Goal: Task Accomplishment & Management: Complete application form

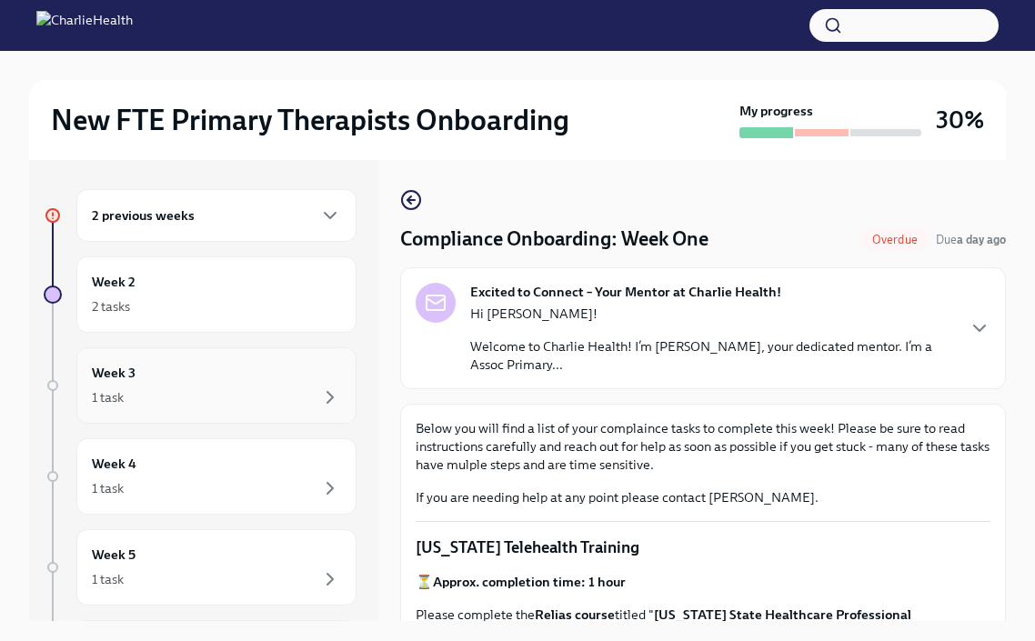
click at [260, 381] on div "Week 3 1 task" at bounding box center [216, 385] width 249 height 45
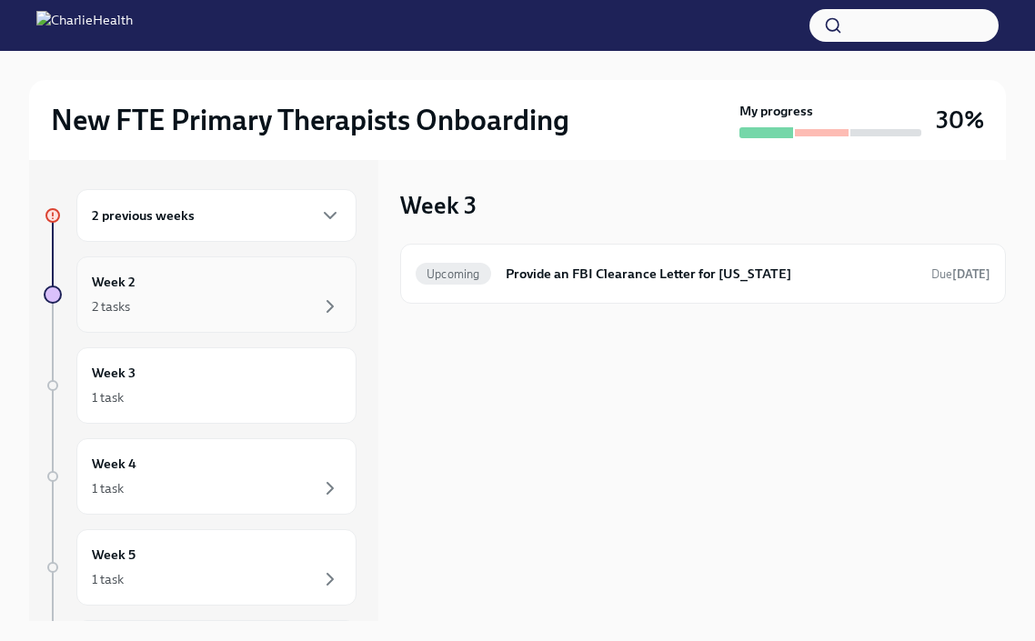
click at [261, 298] on div "2 tasks" at bounding box center [216, 307] width 249 height 22
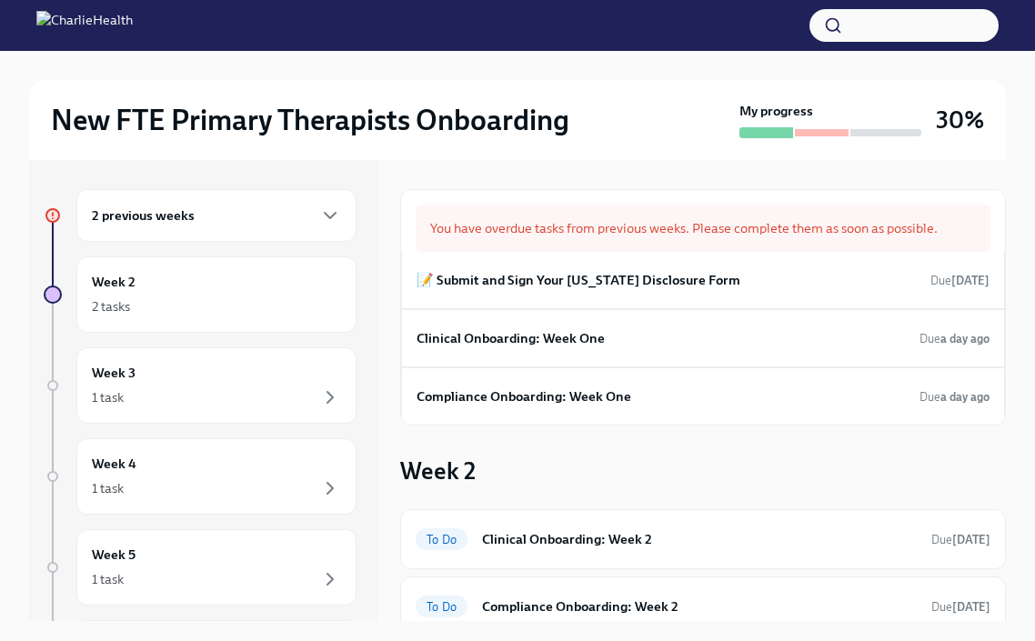
click at [293, 225] on div "2 previous weeks" at bounding box center [216, 216] width 249 height 22
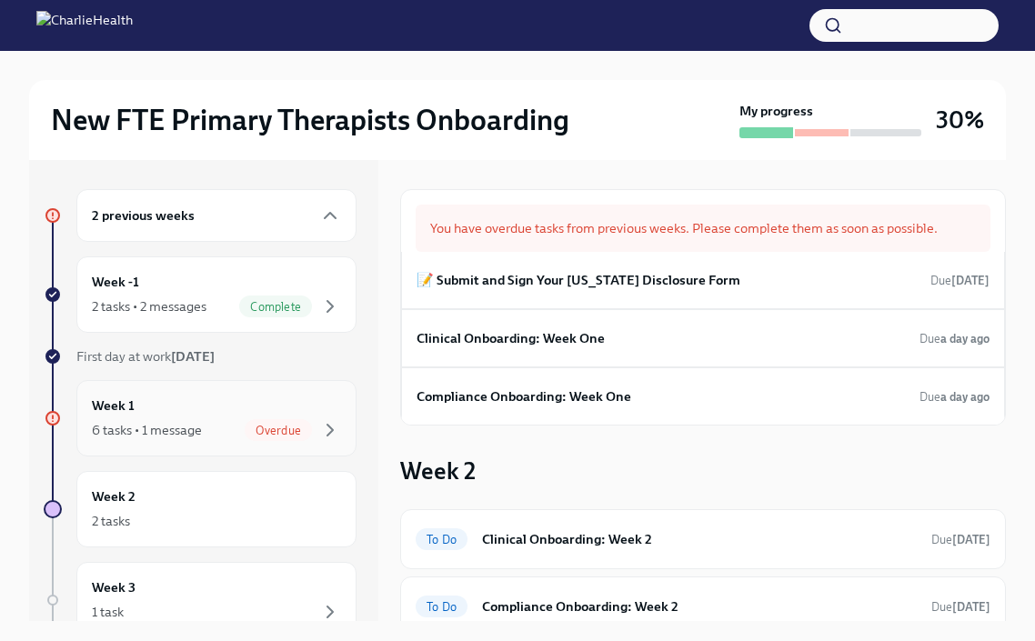
click at [233, 412] on div "Week 1 6 tasks • 1 message Overdue" at bounding box center [216, 418] width 249 height 45
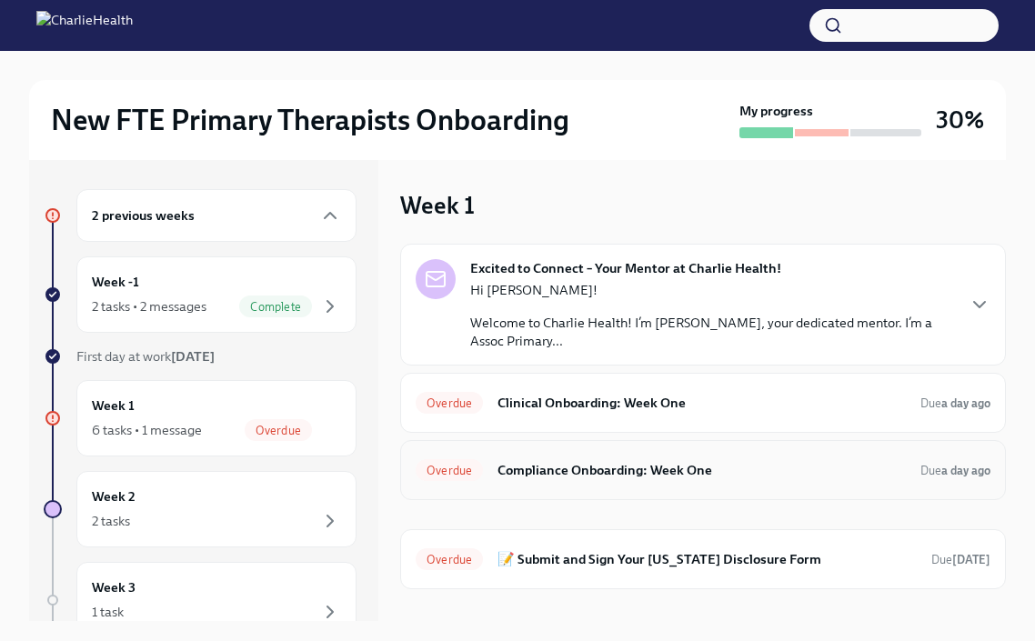
click at [686, 479] on h6 "Compliance Onboarding: Week One" at bounding box center [702, 470] width 409 height 20
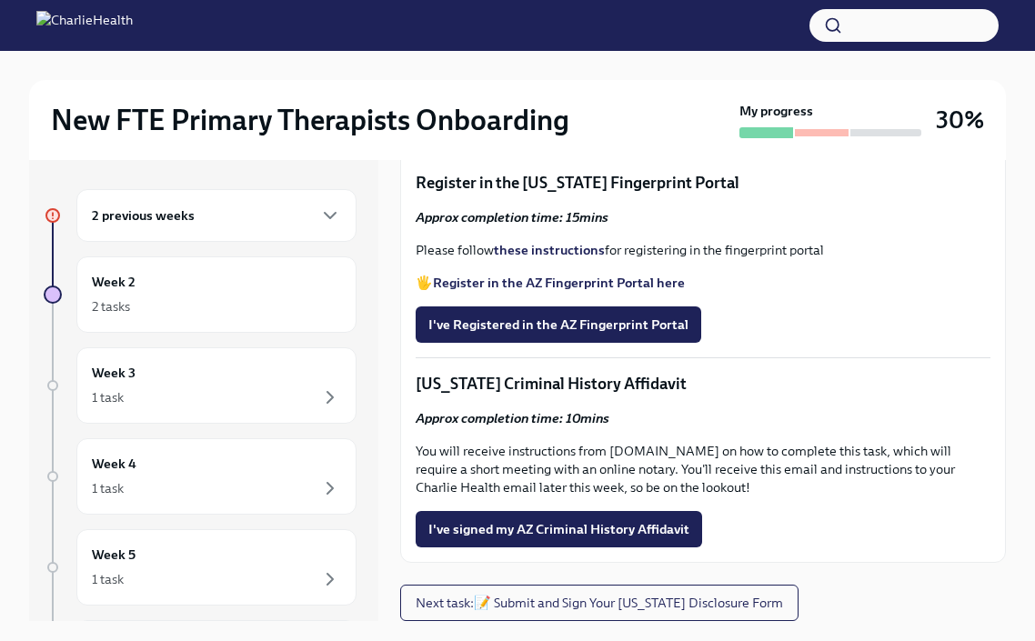
scroll to position [2449, 0]
click at [633, 324] on span "I've Registered in the AZ Fingerprint Portal" at bounding box center [559, 325] width 260 height 18
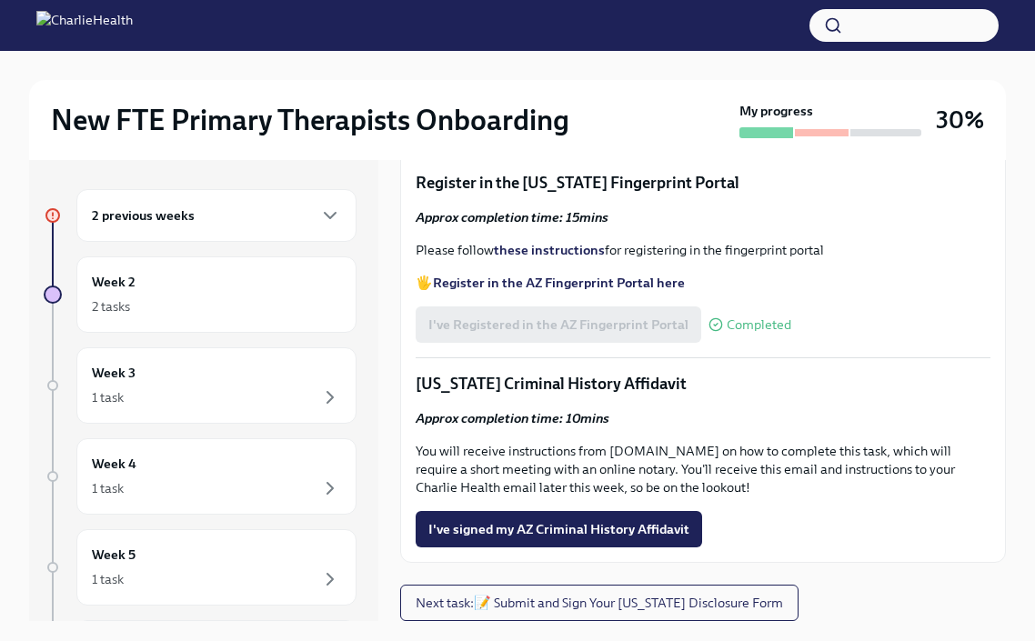
scroll to position [31, 0]
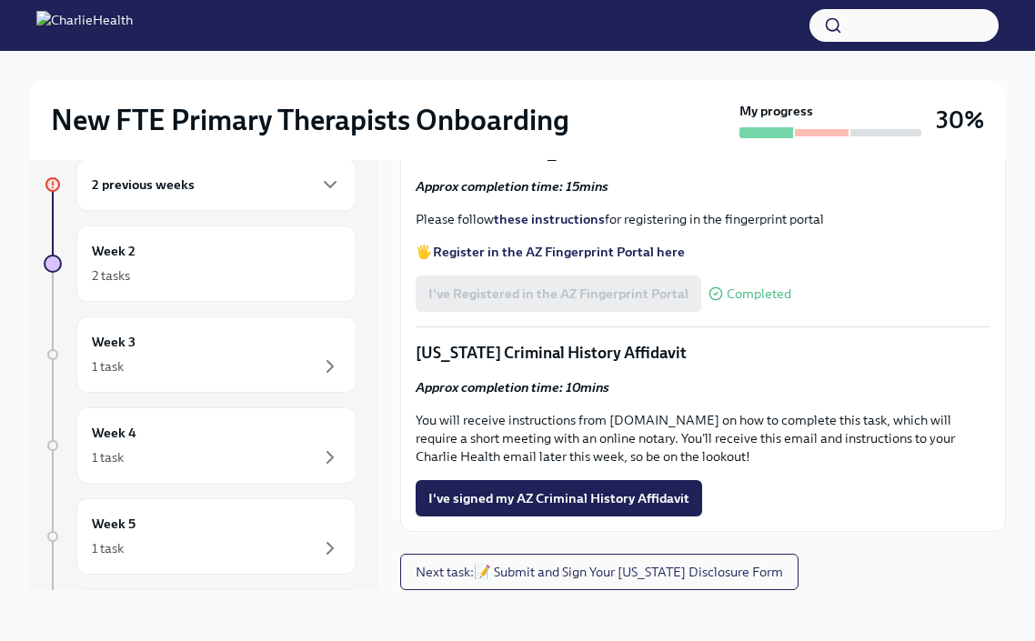
click at [793, 347] on p "[US_STATE] Criminal History Affidavit" at bounding box center [703, 353] width 575 height 22
click at [627, 502] on span "I've signed my AZ Criminal History Affidavit" at bounding box center [559, 499] width 261 height 18
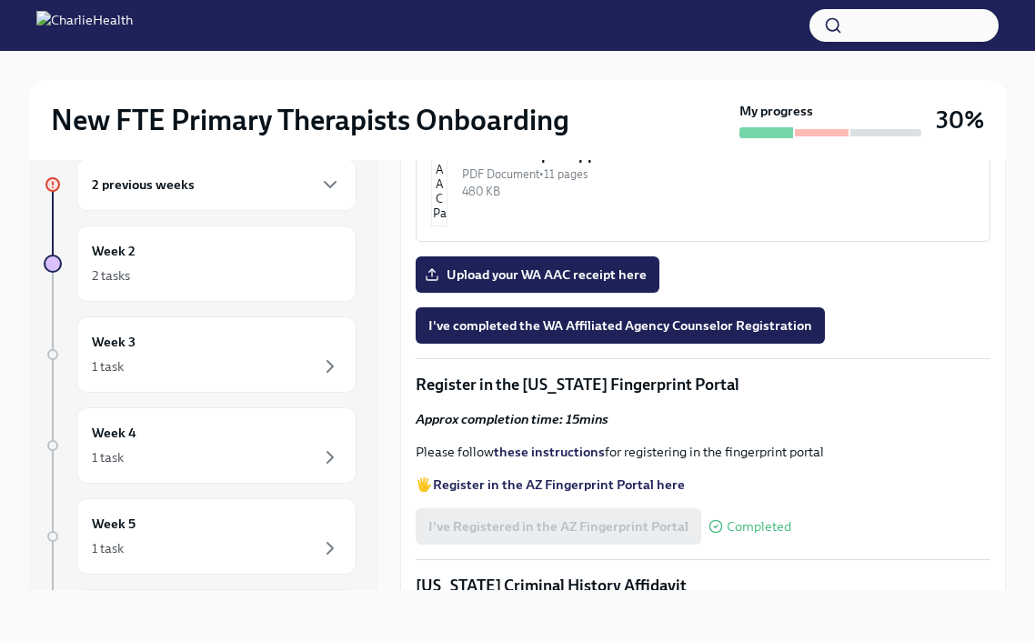
scroll to position [1867, 0]
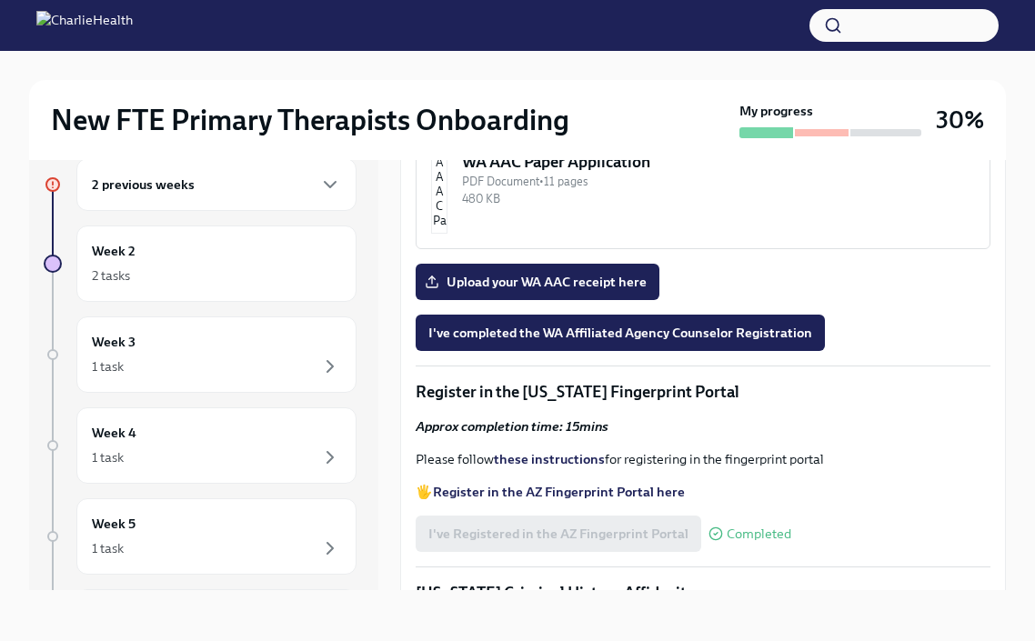
click at [591, 18] on div "WA AAC Registration Instructions" at bounding box center [718, 7] width 513 height 22
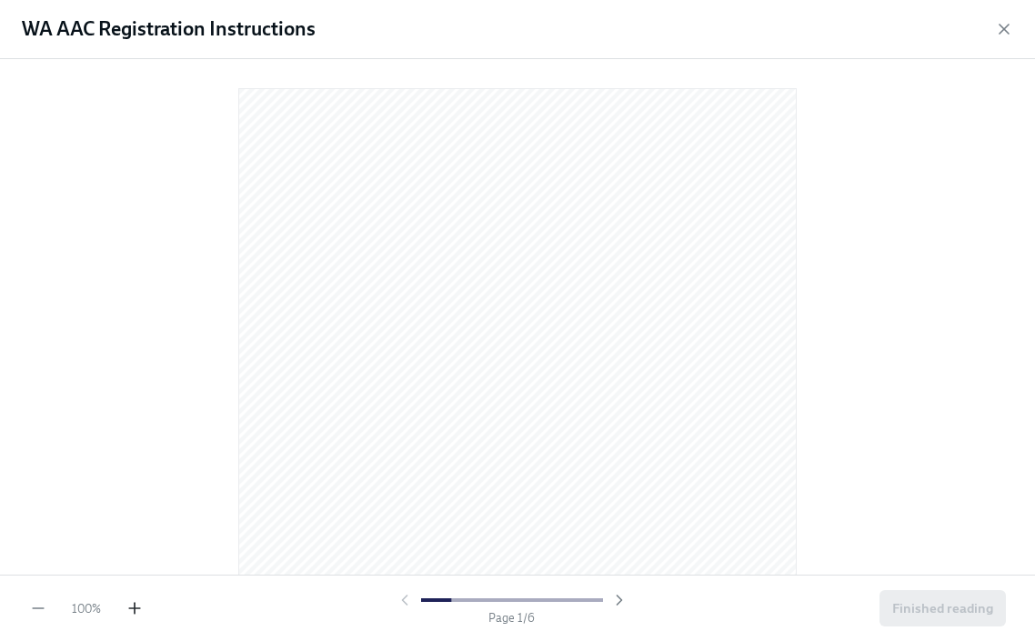
click at [138, 607] on icon "button" at bounding box center [135, 609] width 18 height 18
click at [1007, 35] on icon "button" at bounding box center [1004, 29] width 18 height 18
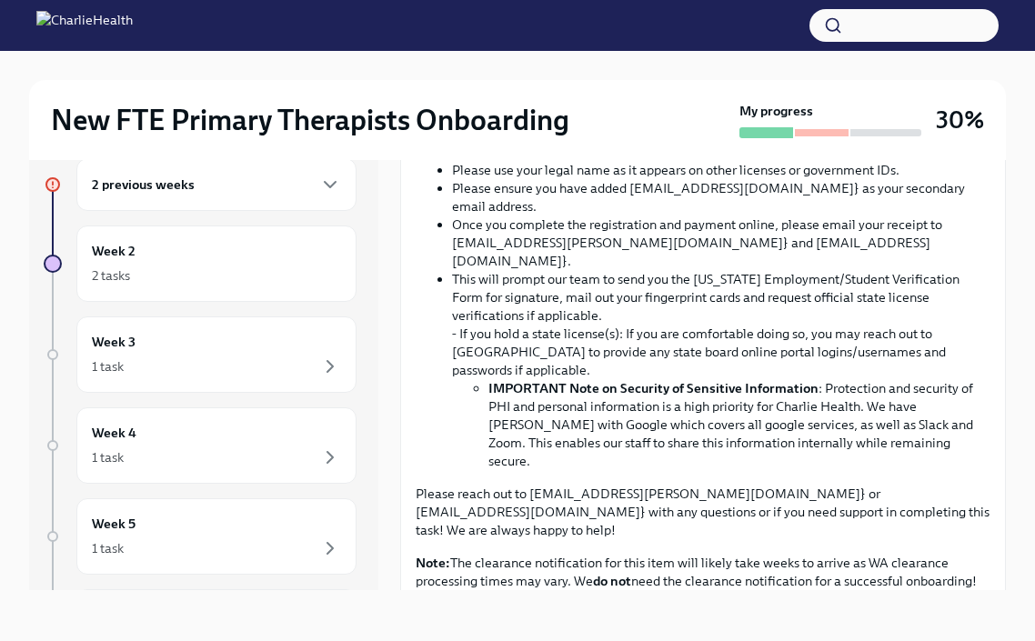
scroll to position [1212, 0]
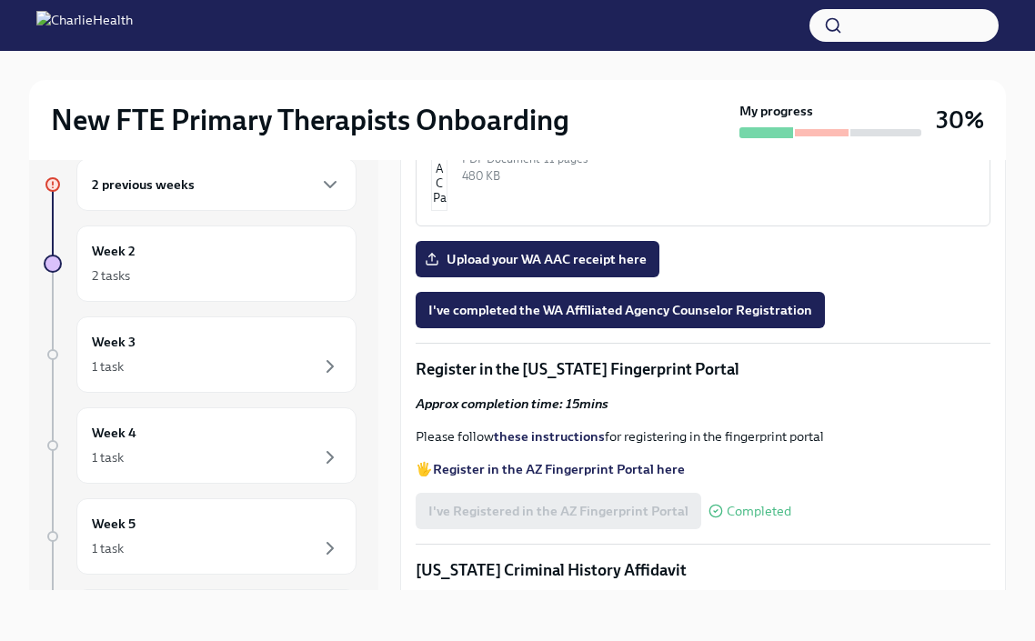
scroll to position [1867, 0]
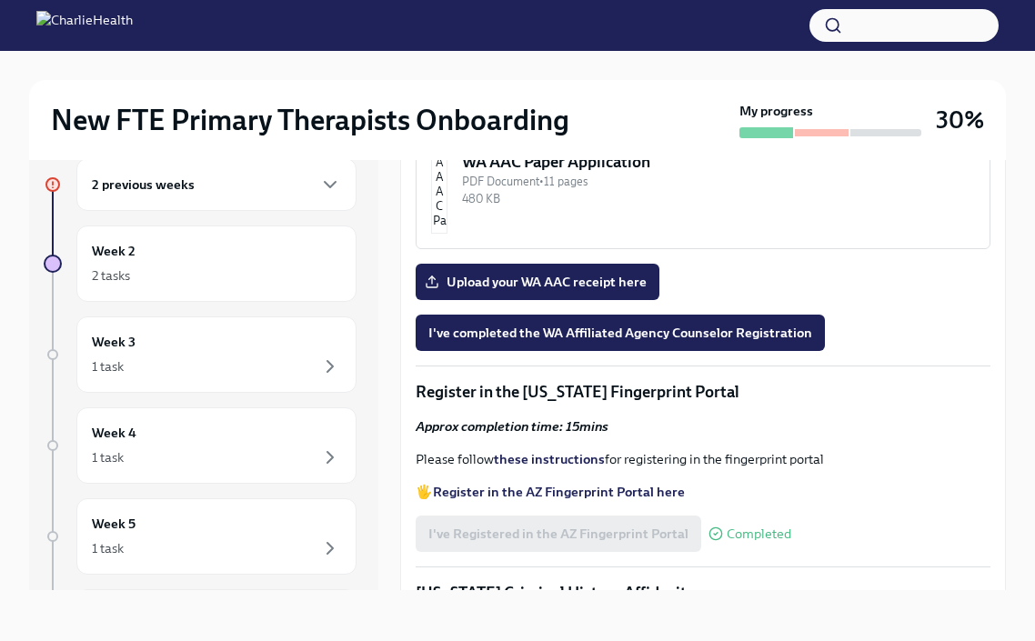
click at [614, 18] on div "WA AAC Registration Instructions" at bounding box center [718, 7] width 513 height 22
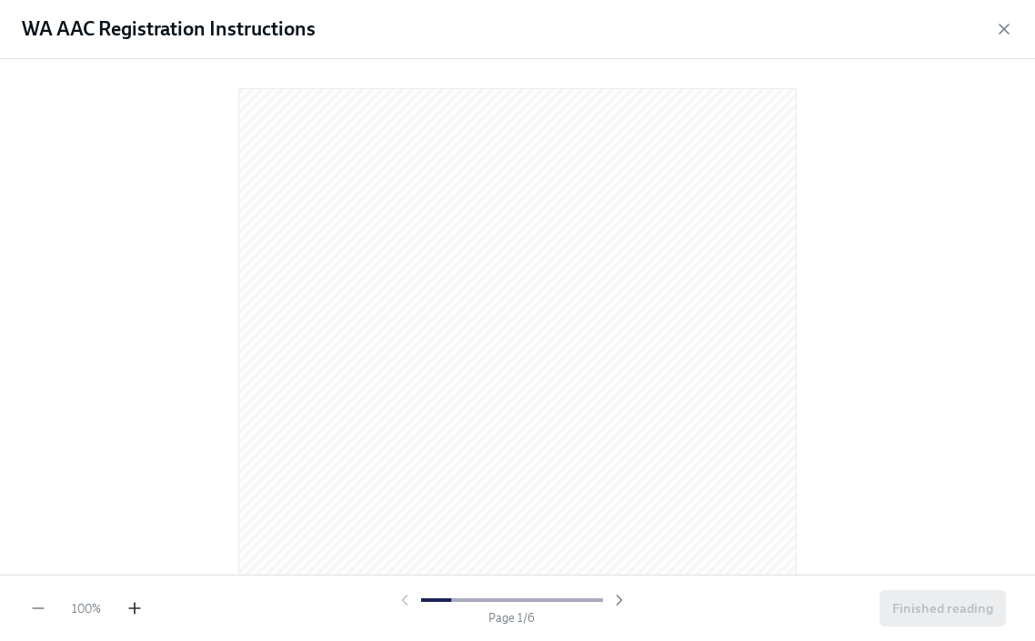
click at [136, 606] on icon "button" at bounding box center [135, 609] width 18 height 18
click at [1007, 26] on icon "button" at bounding box center [1004, 29] width 18 height 18
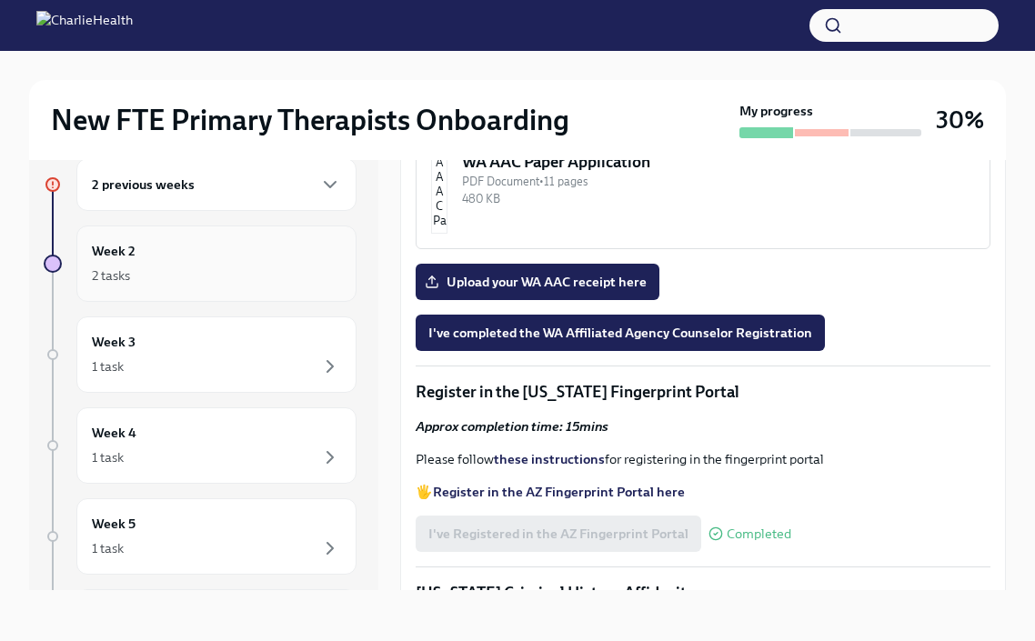
click at [260, 271] on div "2 tasks" at bounding box center [216, 276] width 249 height 22
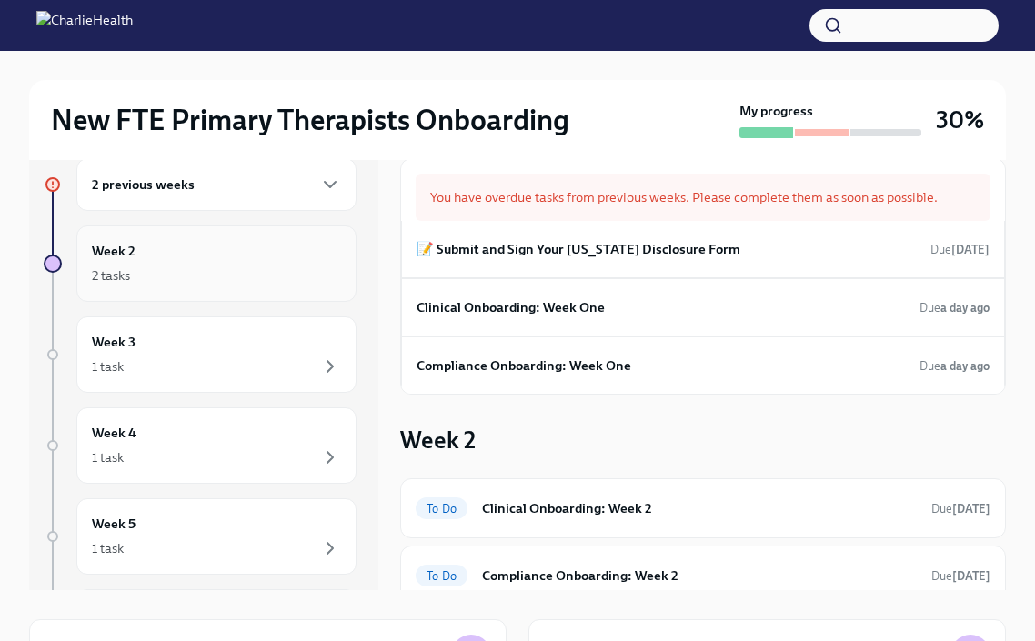
click at [261, 268] on div "2 tasks" at bounding box center [216, 276] width 249 height 22
click at [328, 181] on icon "button" at bounding box center [330, 185] width 22 height 22
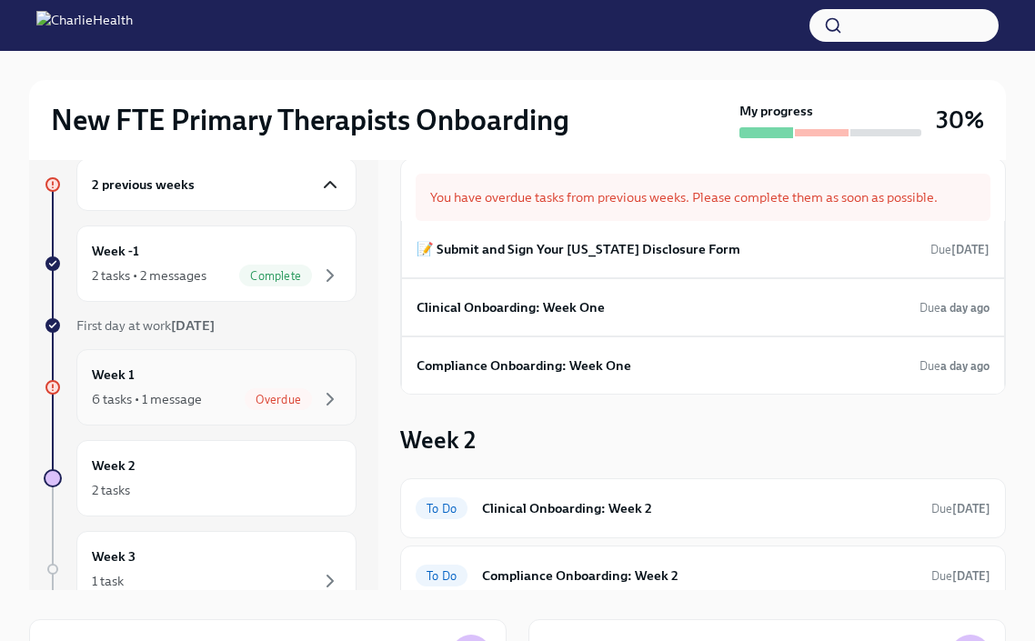
click at [253, 368] on div "Week 1 6 tasks • 1 message Overdue" at bounding box center [216, 387] width 249 height 45
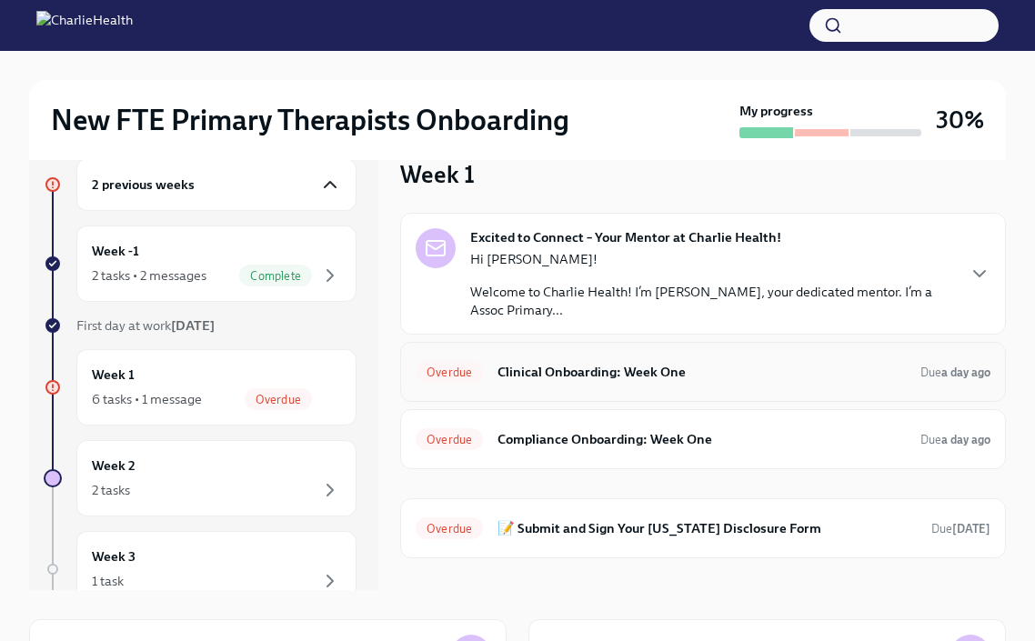
click at [658, 374] on h6 "Clinical Onboarding: Week One" at bounding box center [702, 372] width 409 height 20
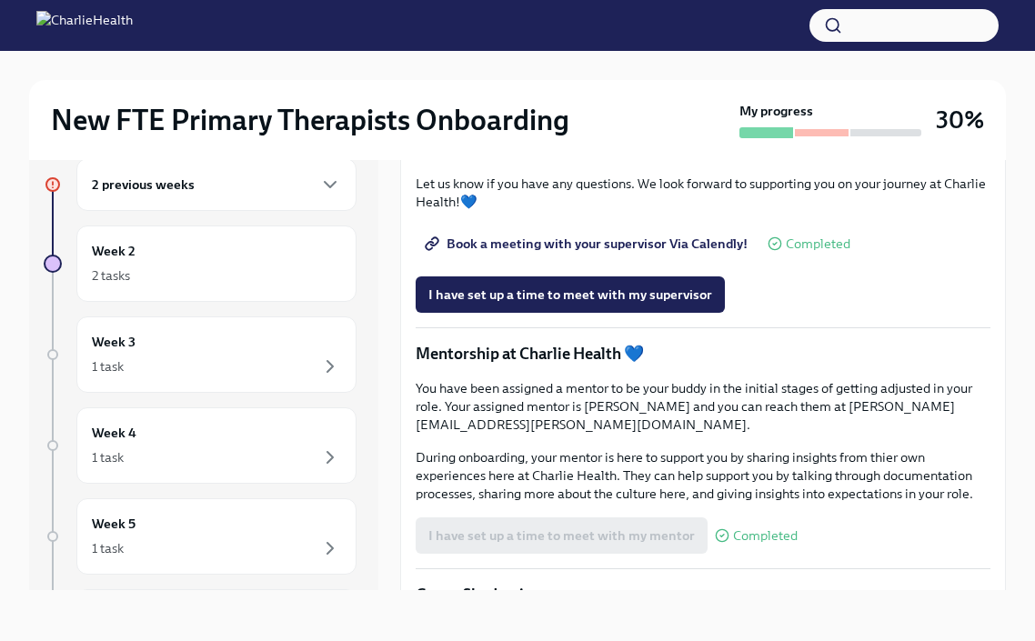
scroll to position [1529, 0]
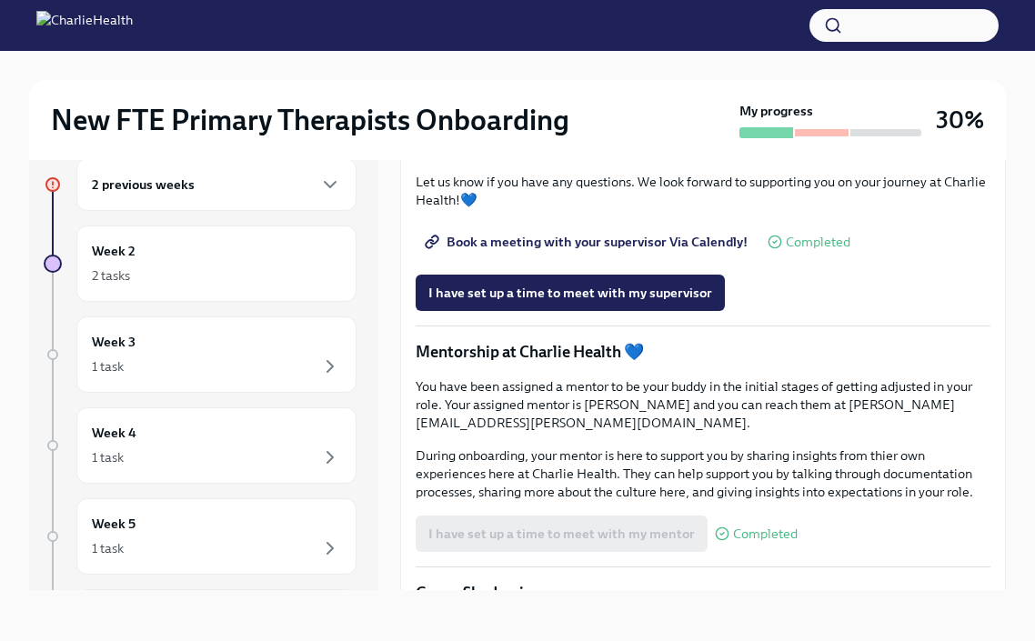
click at [682, 251] on span "Book a meeting with your supervisor Via Calendly!" at bounding box center [588, 242] width 319 height 18
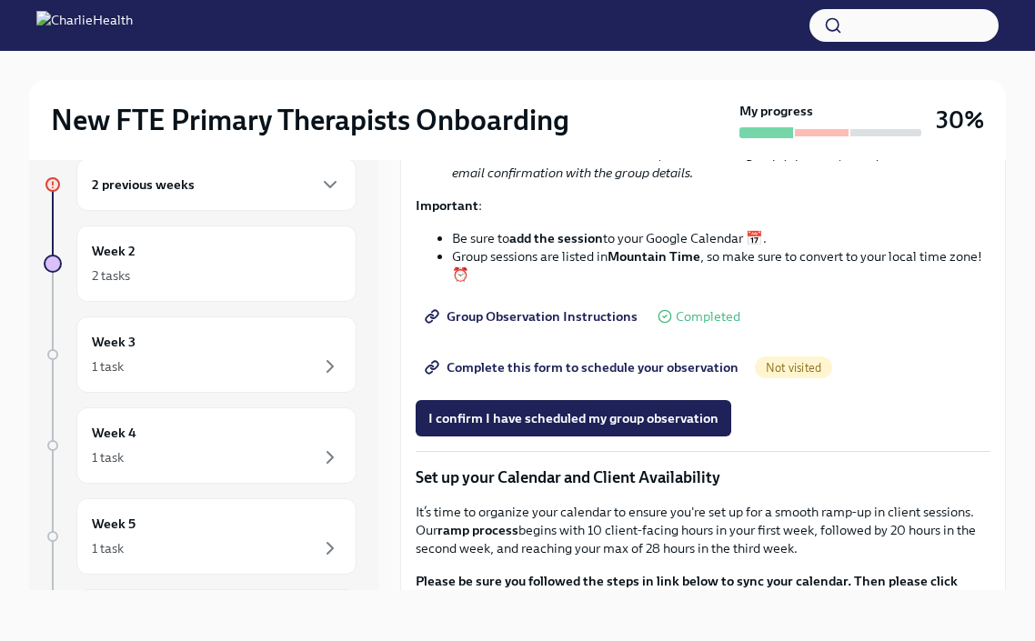
scroll to position [2293, 0]
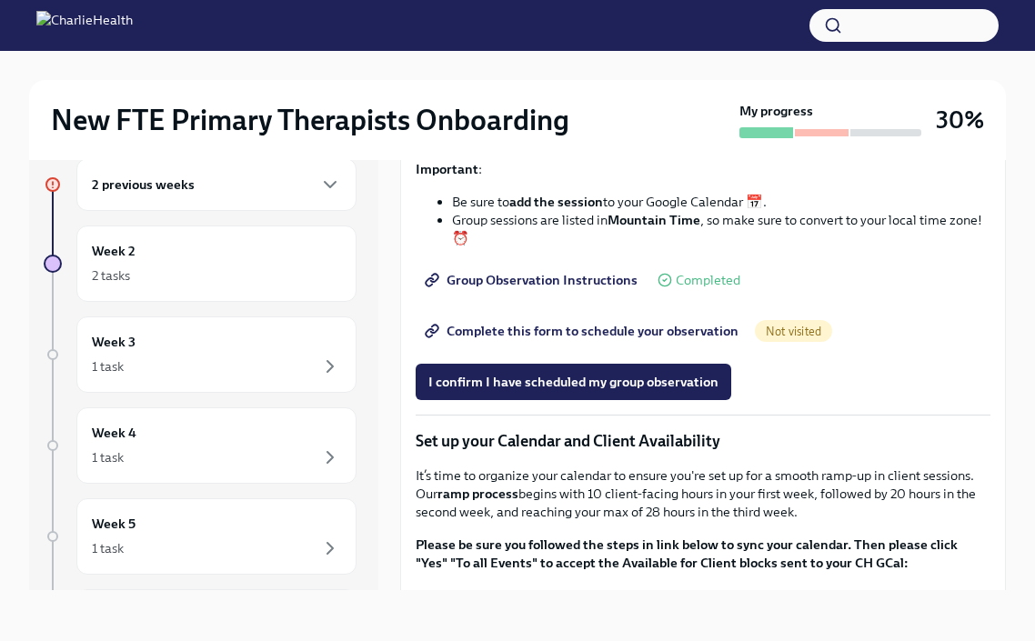
click at [599, 289] on span "Group Observation Instructions" at bounding box center [533, 280] width 209 height 18
click at [644, 340] on span "Complete this form to schedule your observation" at bounding box center [584, 331] width 310 height 18
click at [660, 391] on span "I confirm I have scheduled my group observation" at bounding box center [574, 382] width 290 height 18
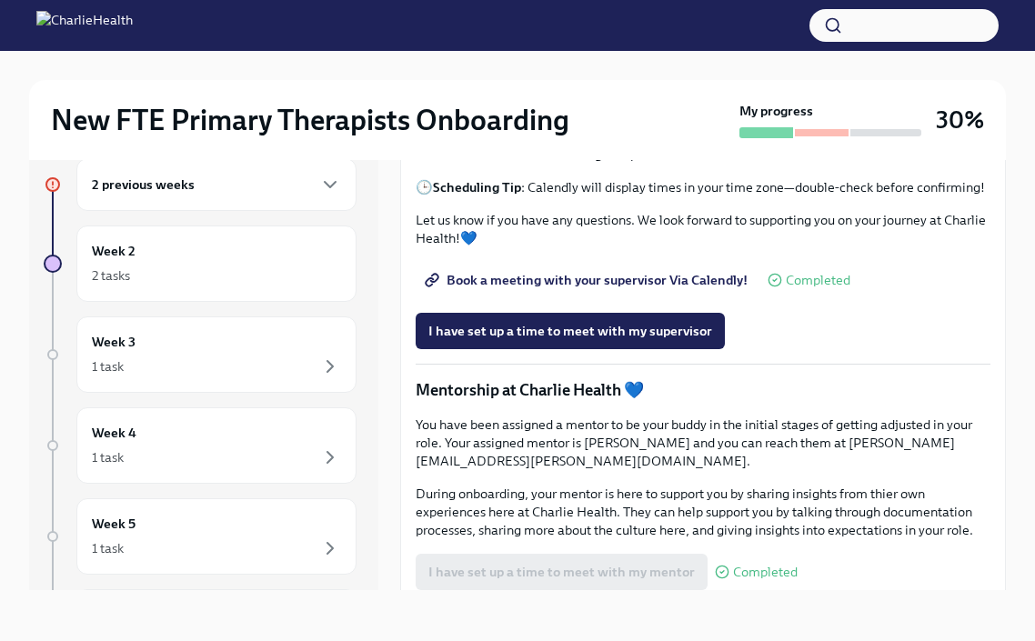
scroll to position [1492, 0]
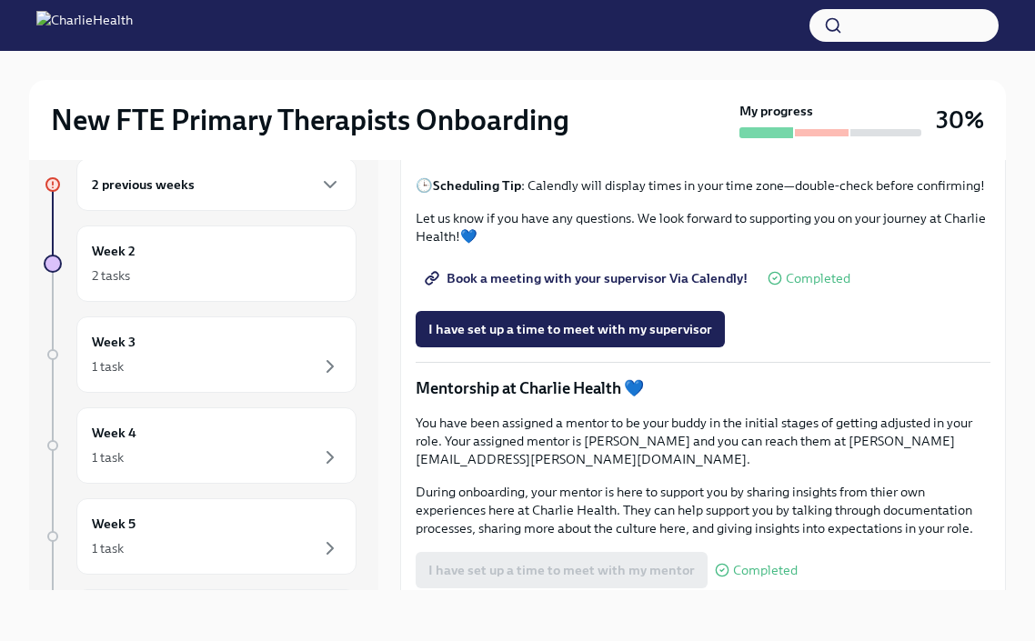
click at [666, 288] on span "Book a meeting with your supervisor Via Calendly!" at bounding box center [588, 278] width 319 height 18
click at [578, 288] on span "Book a meeting with your supervisor Via Calendly!" at bounding box center [588, 278] width 319 height 18
click at [740, 246] on p "Let us know if you have any questions. We look forward to supporting you on you…" at bounding box center [703, 227] width 575 height 36
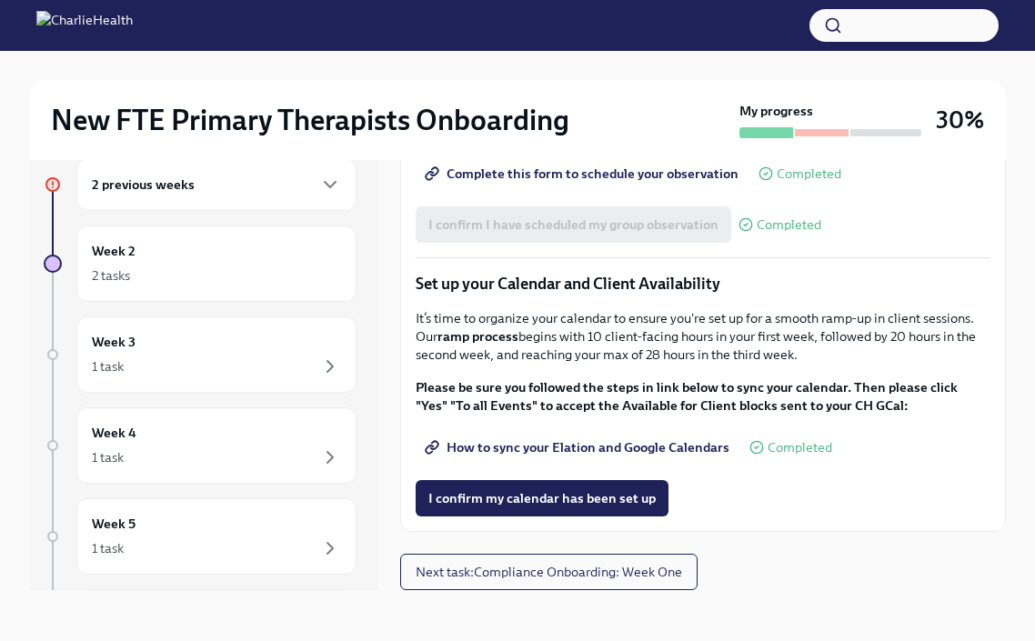
scroll to position [2642, 0]
click at [258, 255] on div "Week 2 2 tasks" at bounding box center [216, 263] width 249 height 45
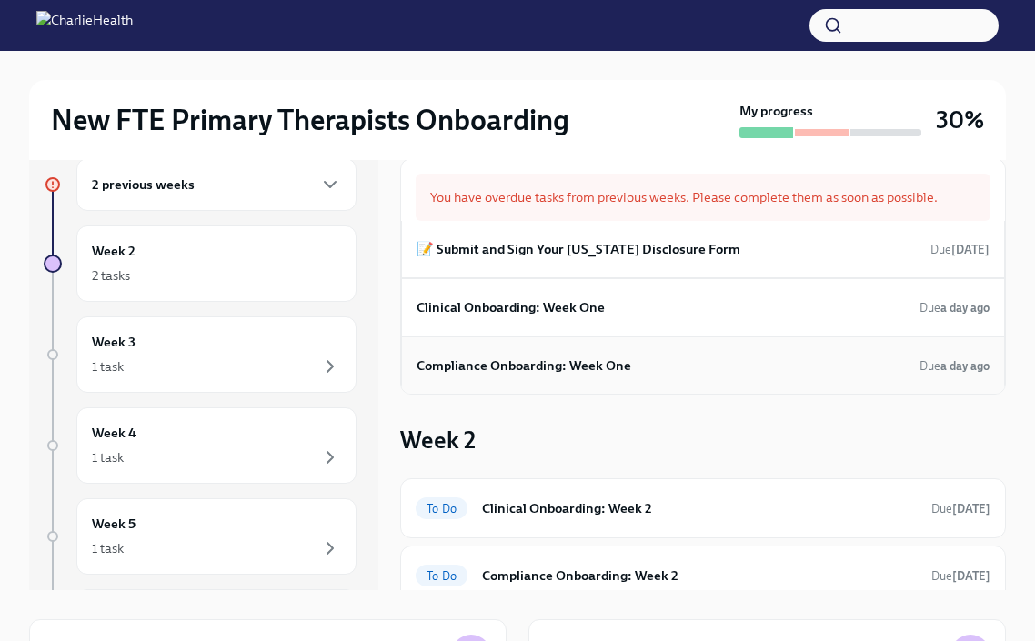
click at [621, 367] on h6 "Compliance Onboarding: Week One" at bounding box center [524, 366] width 215 height 20
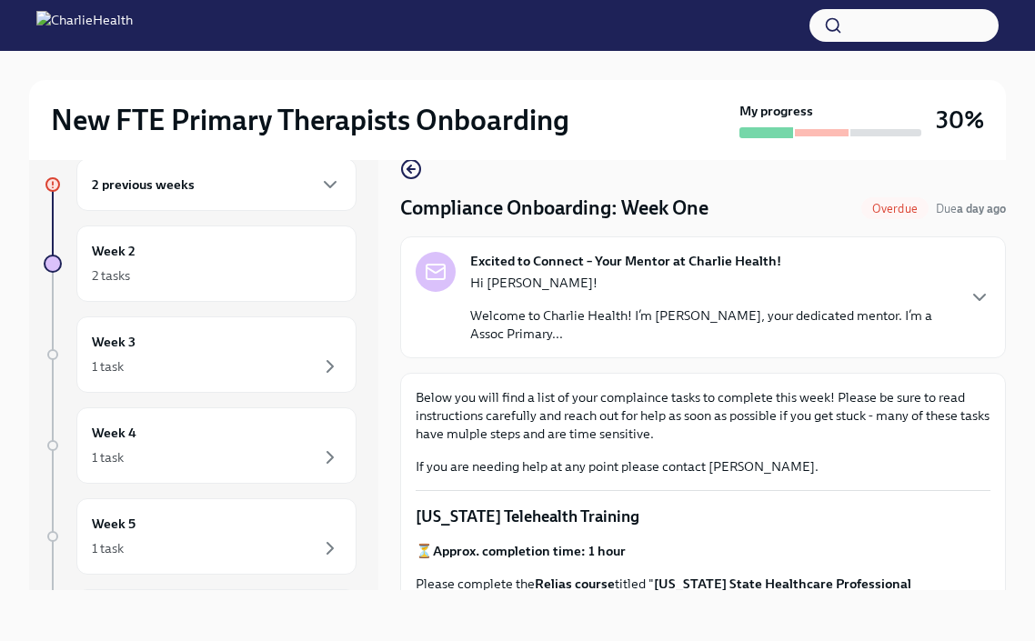
click at [748, 389] on p "Below you will find a list of your complaince tasks to complete this week! Plea…" at bounding box center [703, 416] width 575 height 55
